Goal: Information Seeking & Learning: Find specific fact

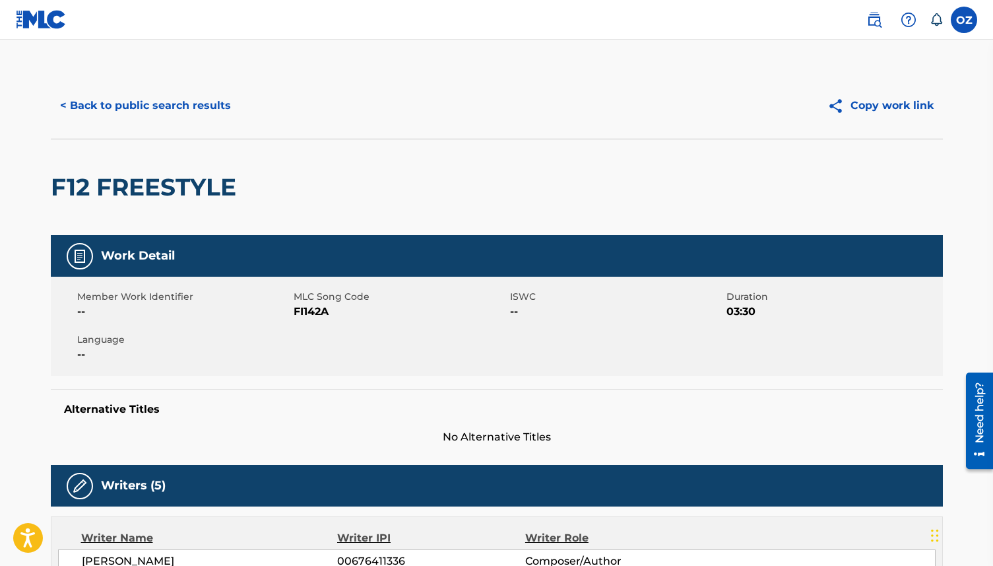
click at [147, 104] on button "< Back to public search results" at bounding box center [145, 105] width 189 height 33
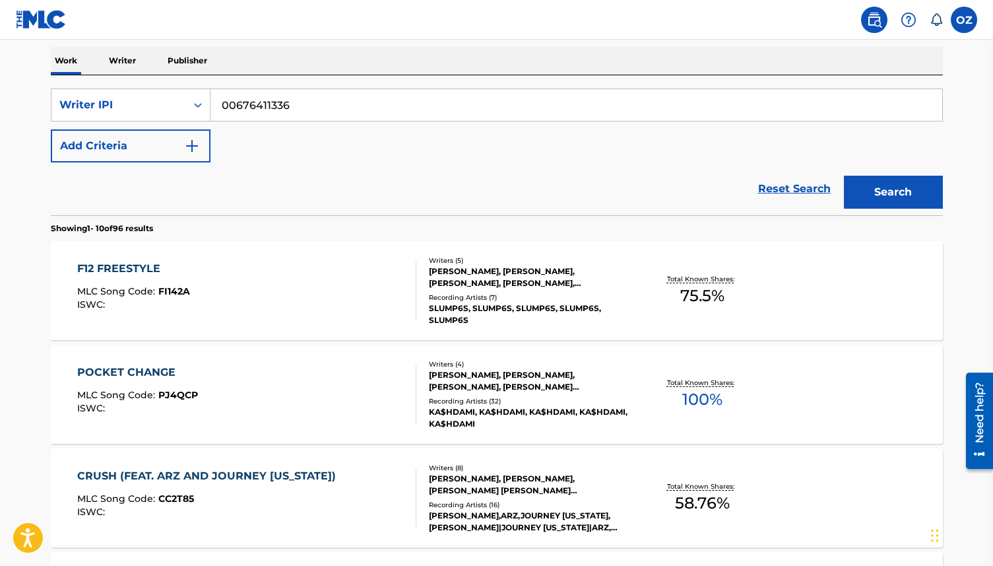
click at [159, 145] on button "Add Criteria" at bounding box center [131, 145] width 160 height 33
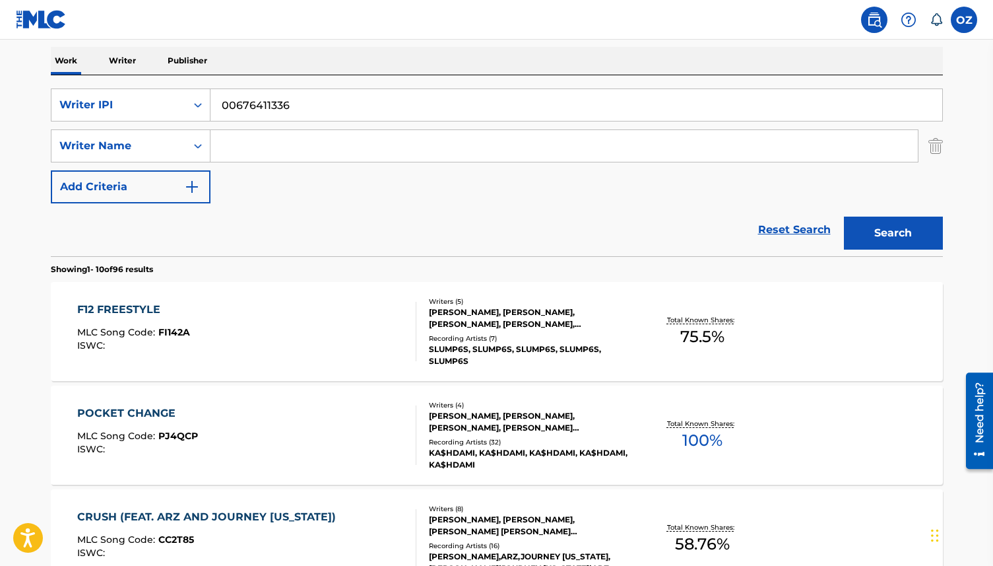
click at [159, 145] on div "Writer Name" at bounding box center [118, 146] width 119 height 16
click at [277, 145] on input "Search Form" at bounding box center [565, 146] width 708 height 32
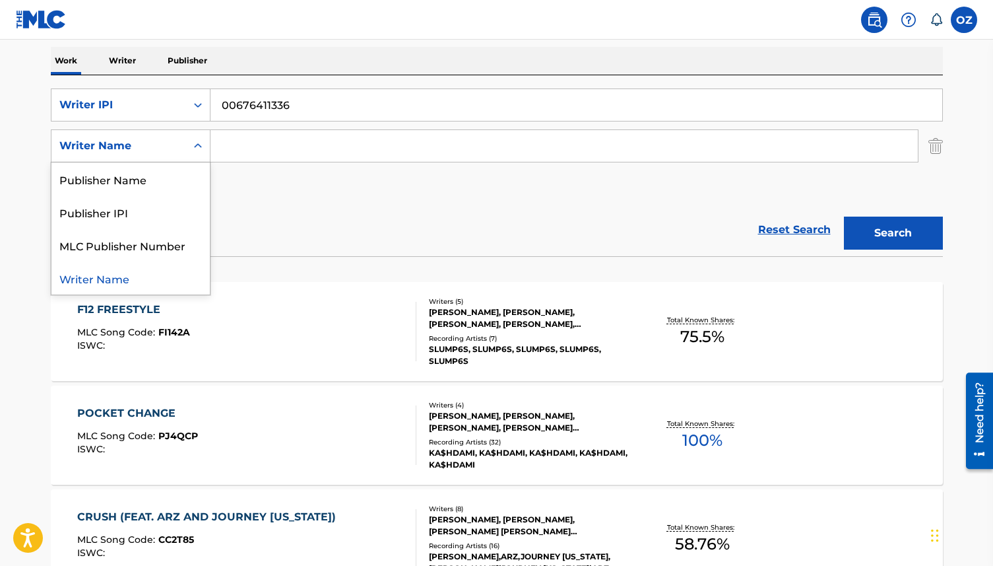
click at [122, 146] on div "Writer Name" at bounding box center [118, 146] width 119 height 16
click at [122, 59] on p "Writer" at bounding box center [122, 61] width 35 height 28
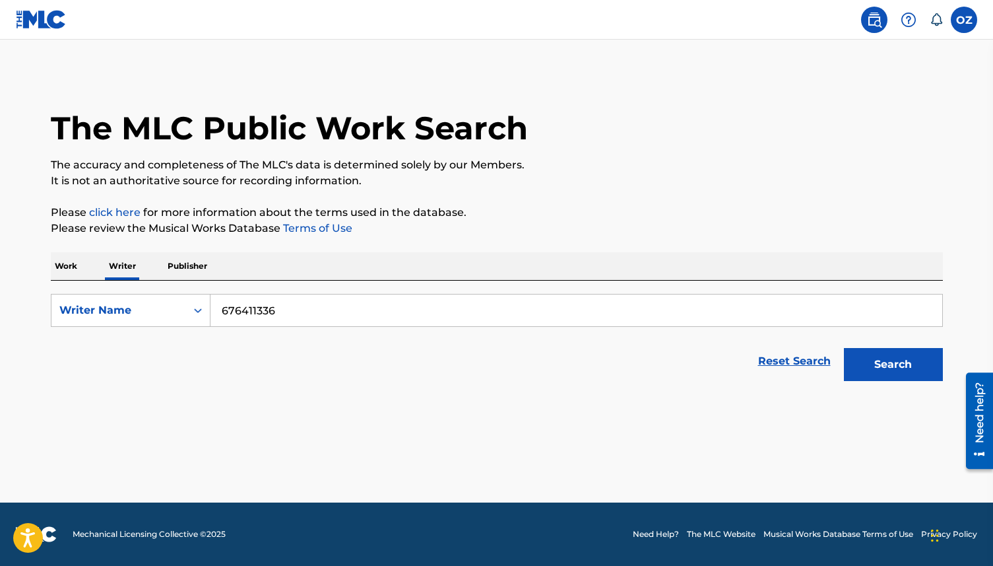
click at [68, 263] on p "Work" at bounding box center [66, 266] width 30 height 28
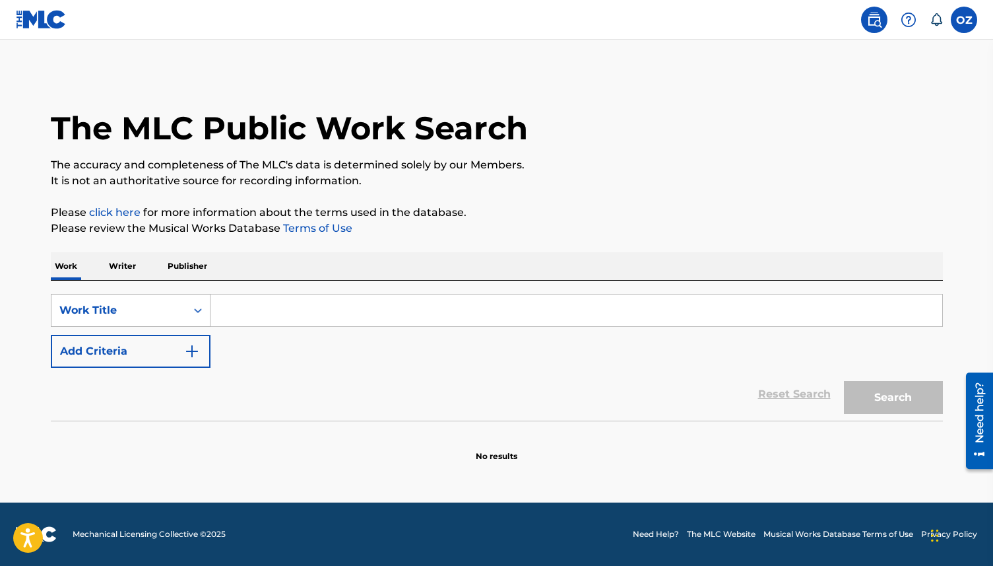
click at [111, 299] on div "Work Title" at bounding box center [118, 310] width 135 height 25
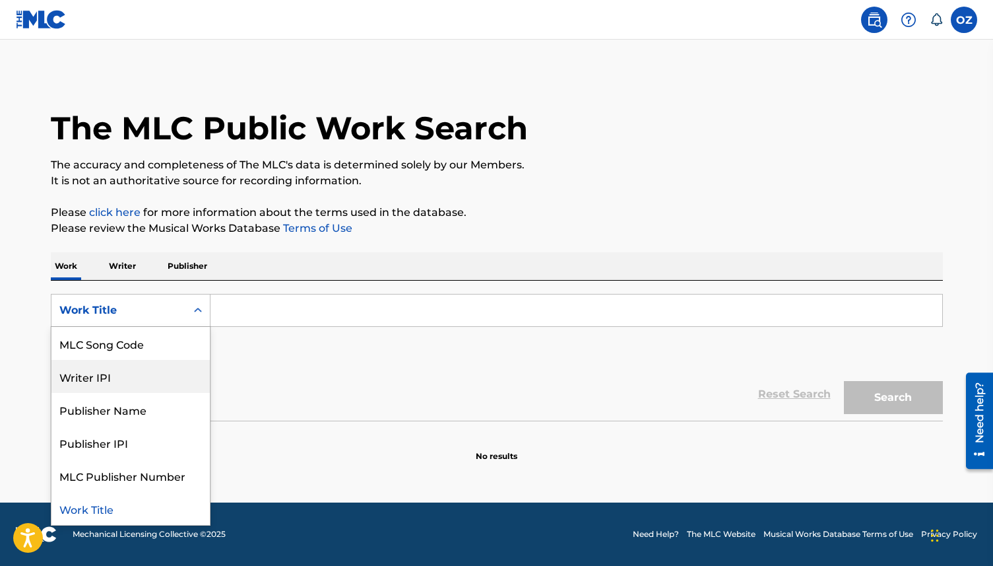
scroll to position [64, 0]
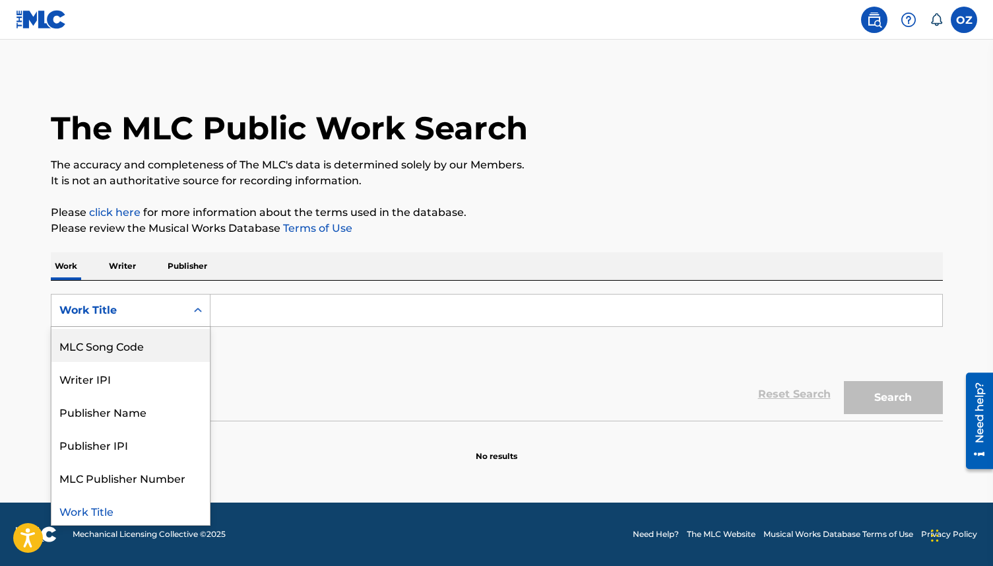
click at [266, 329] on div "SearchWithCriteria27fb6e3a-9df0-4501-b965-c4755029c056 MLC Song Code, 3 of 8. 8…" at bounding box center [497, 331] width 892 height 74
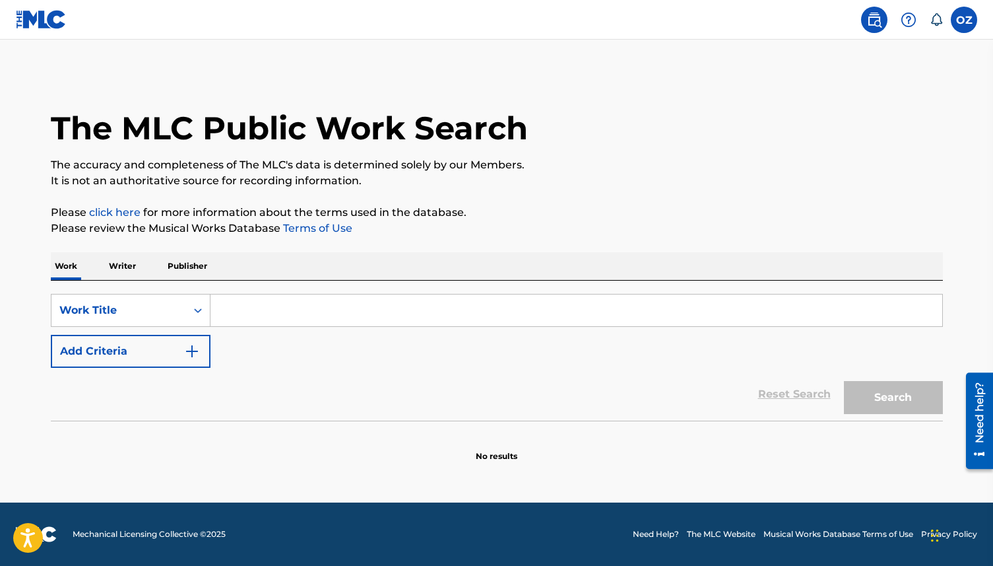
click at [263, 309] on input "Search Form" at bounding box center [577, 310] width 732 height 32
paste input "DUE 4A WIN"
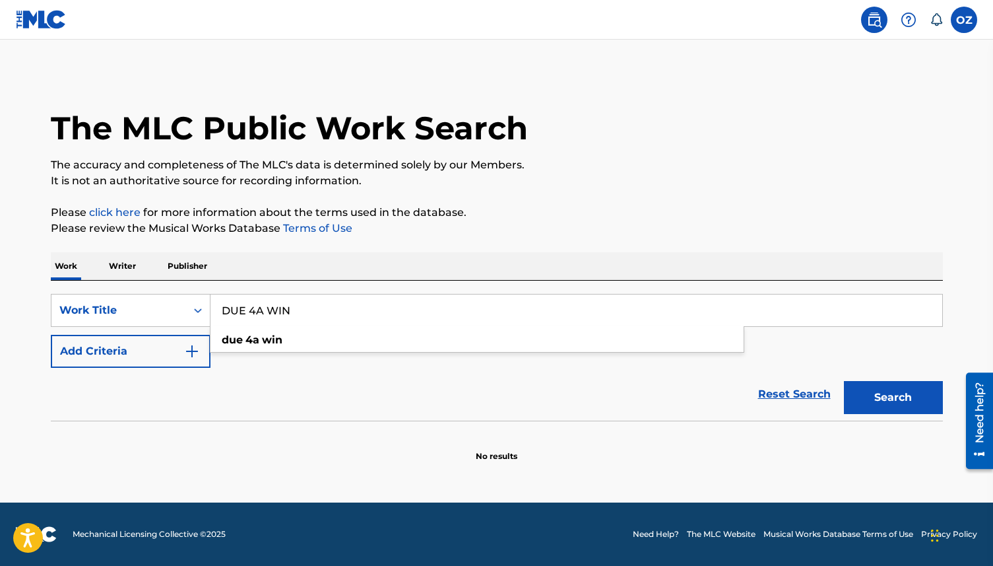
type input "DUE 4A WIN"
click at [844, 381] on button "Search" at bounding box center [893, 397] width 99 height 33
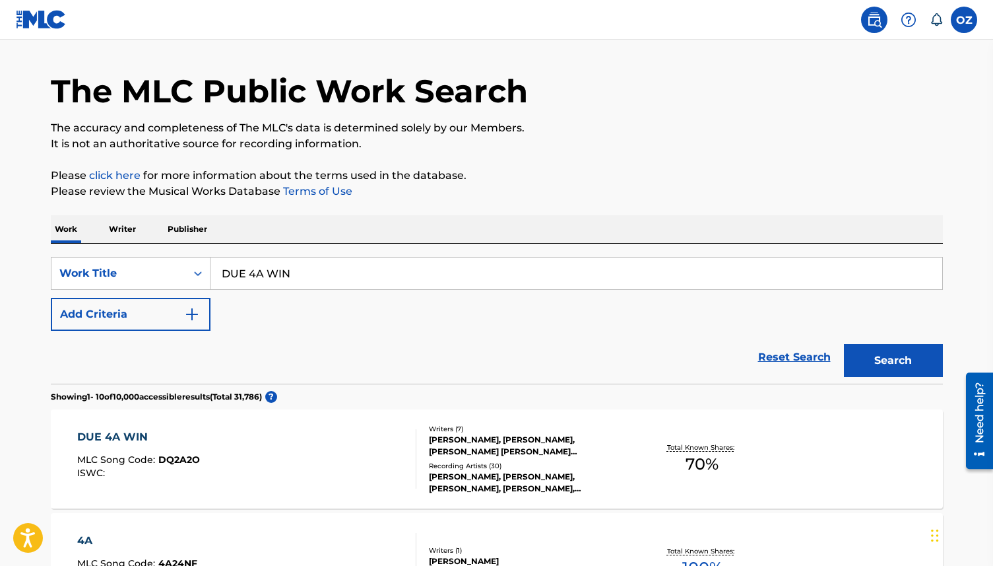
scroll to position [36, 0]
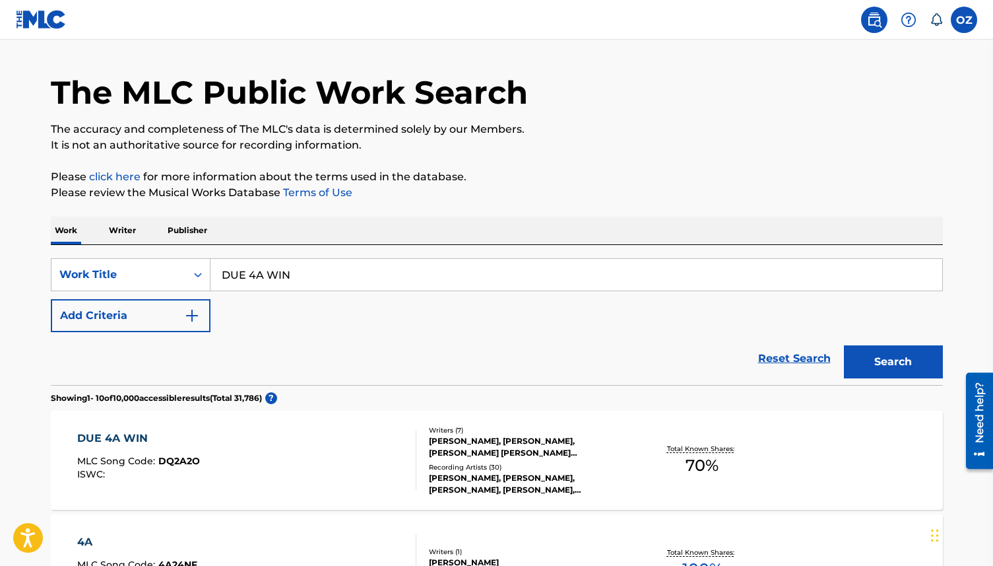
click at [370, 463] on div "DUE 4A WIN MLC Song Code : DQ2A2O ISWC :" at bounding box center [246, 459] width 339 height 59
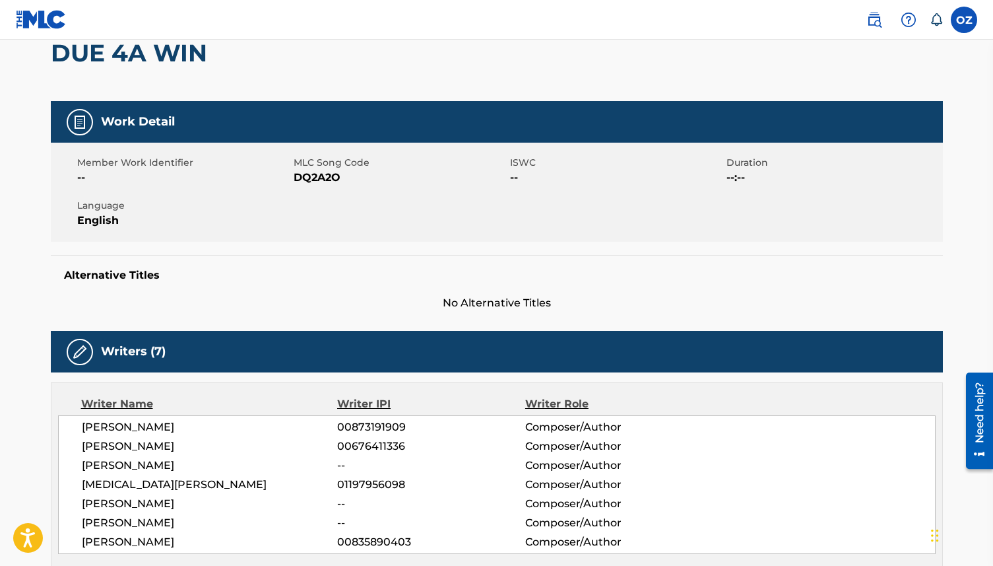
scroll to position [135, 0]
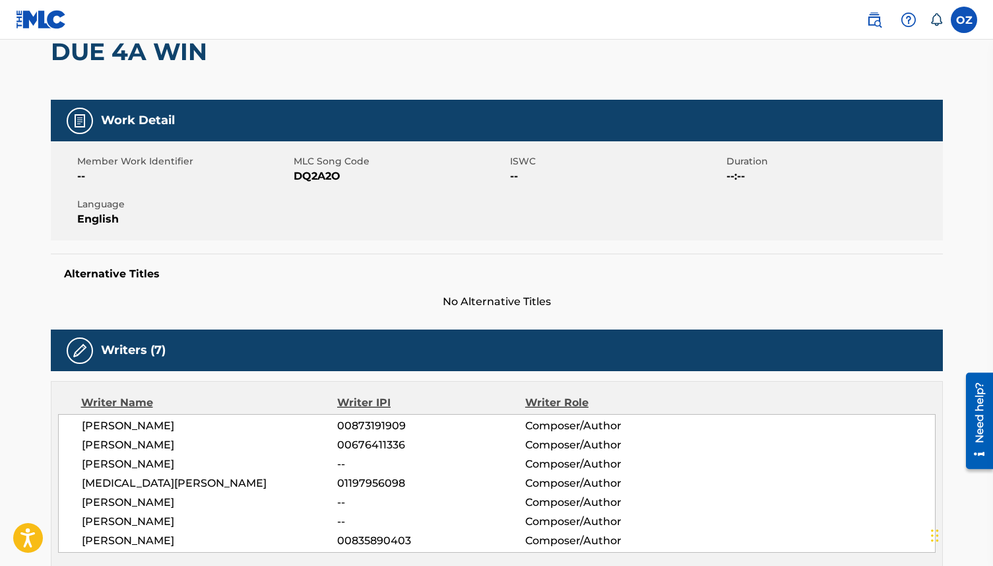
click at [395, 445] on span "00676411336" at bounding box center [430, 445] width 187 height 16
copy span "00676411336"
drag, startPoint x: 193, startPoint y: 442, endPoint x: 57, endPoint y: 448, distance: 135.5
click at [58, 448] on div "[PERSON_NAME] 00873191909 Composer/Author [PERSON_NAME] 00676411336 Composer/Au…" at bounding box center [497, 483] width 878 height 139
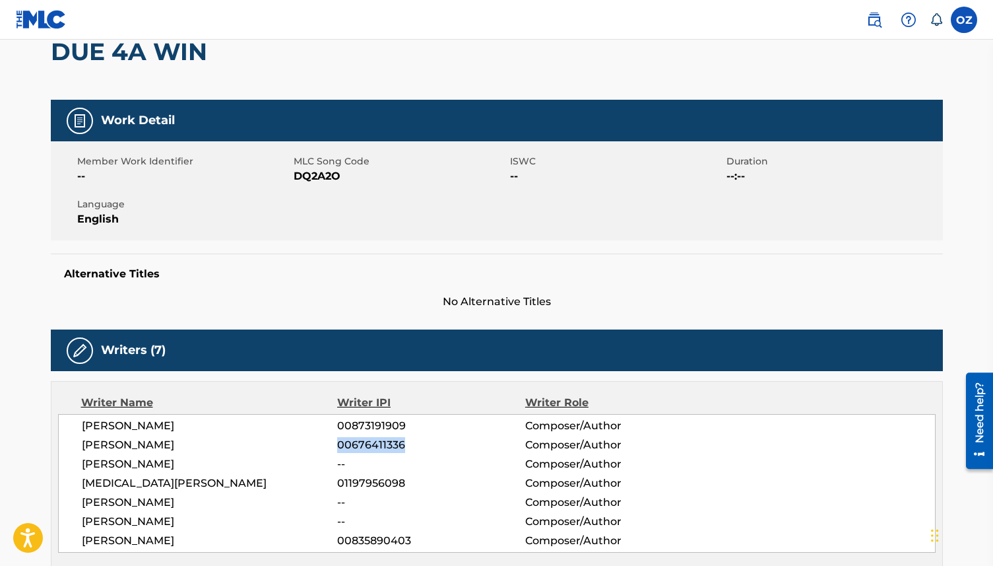
copy span "[PERSON_NAME]"
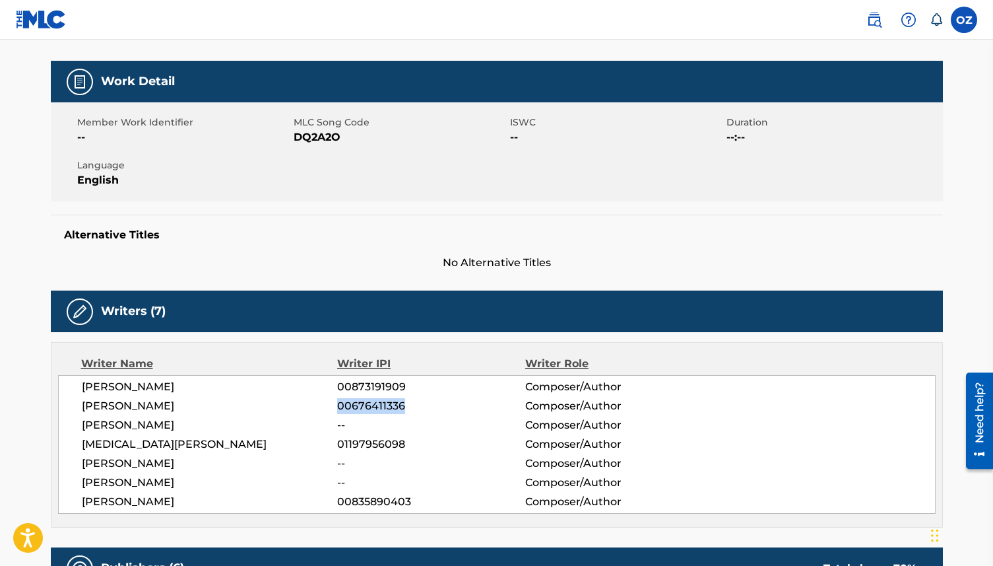
scroll to position [182, 0]
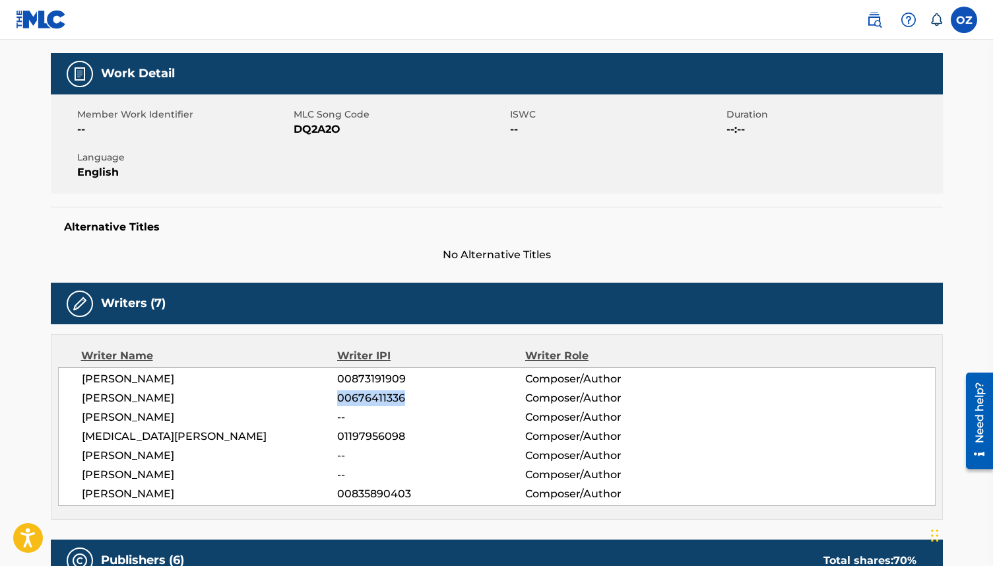
copy span "[PERSON_NAME]"
